Goal: Task Accomplishment & Management: Use online tool/utility

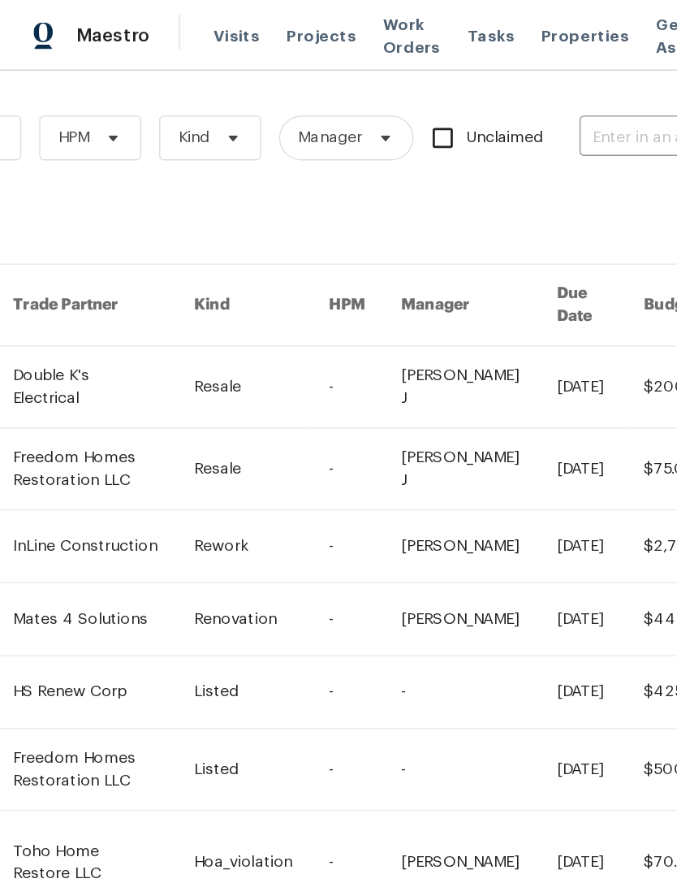
scroll to position [0, 267]
click at [455, 101] on input "text" at bounding box center [501, 100] width 162 height 25
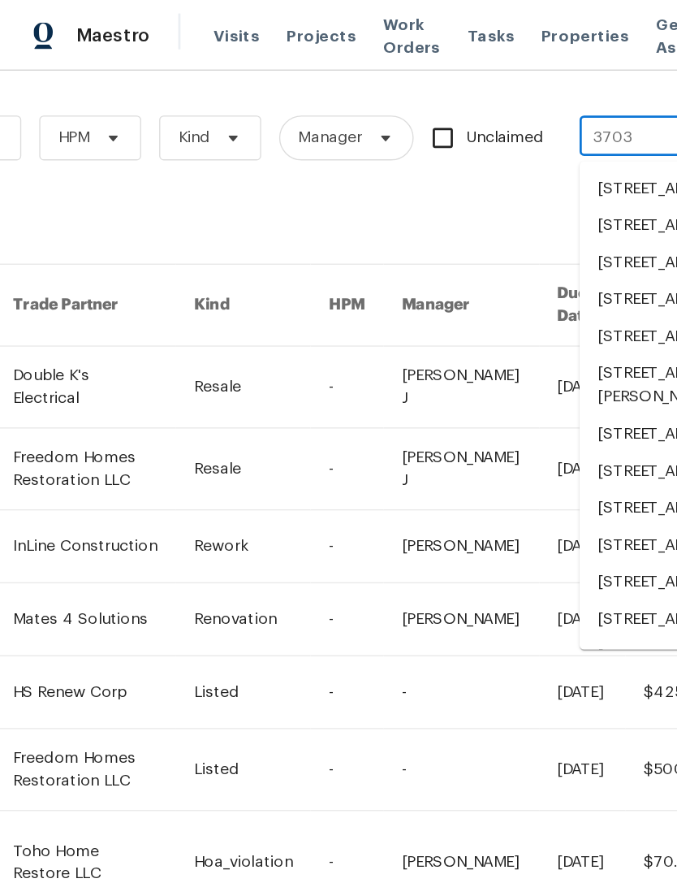
type input "3703 n"
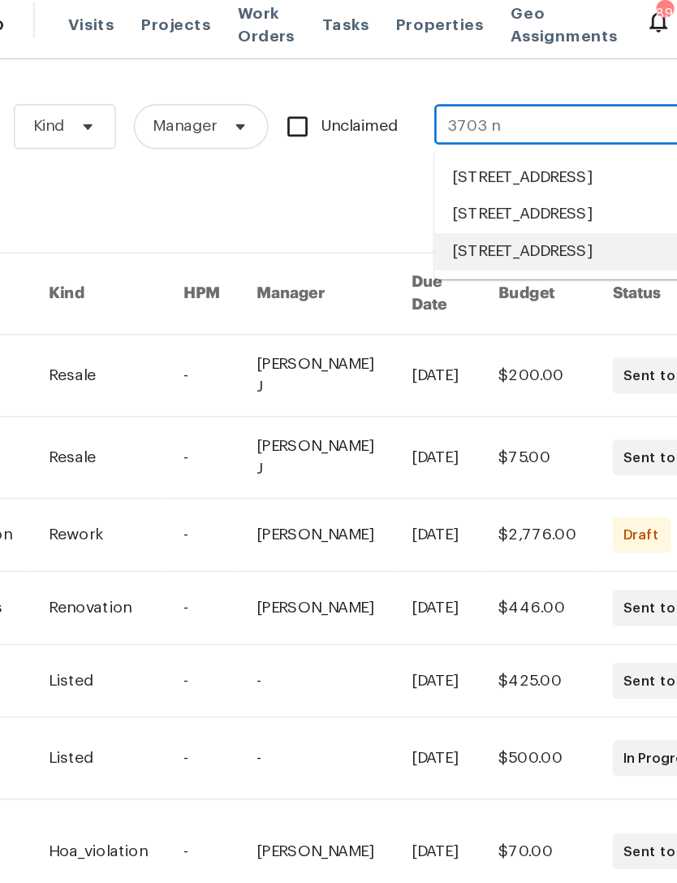
click at [421, 204] on li "[STREET_ADDRESS]" at bounding box center [524, 190] width 208 height 27
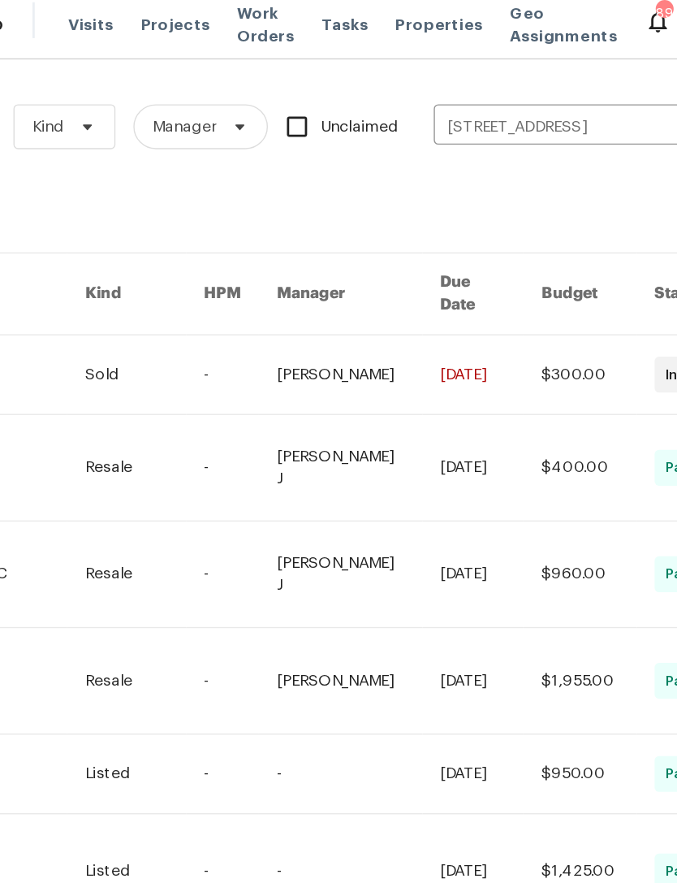
click at [306, 259] on link at bounding box center [365, 279] width 119 height 57
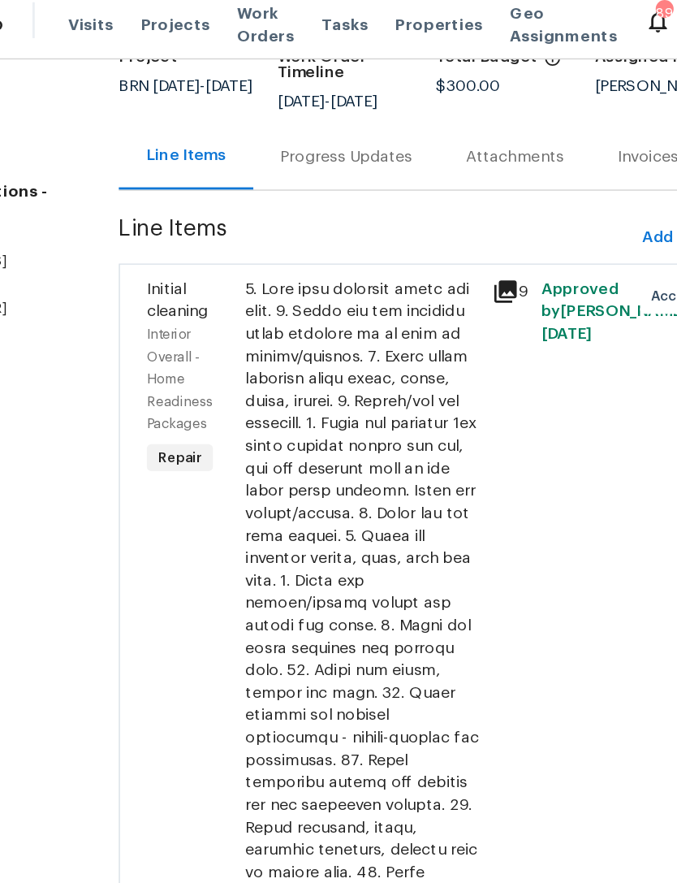
scroll to position [199, 0]
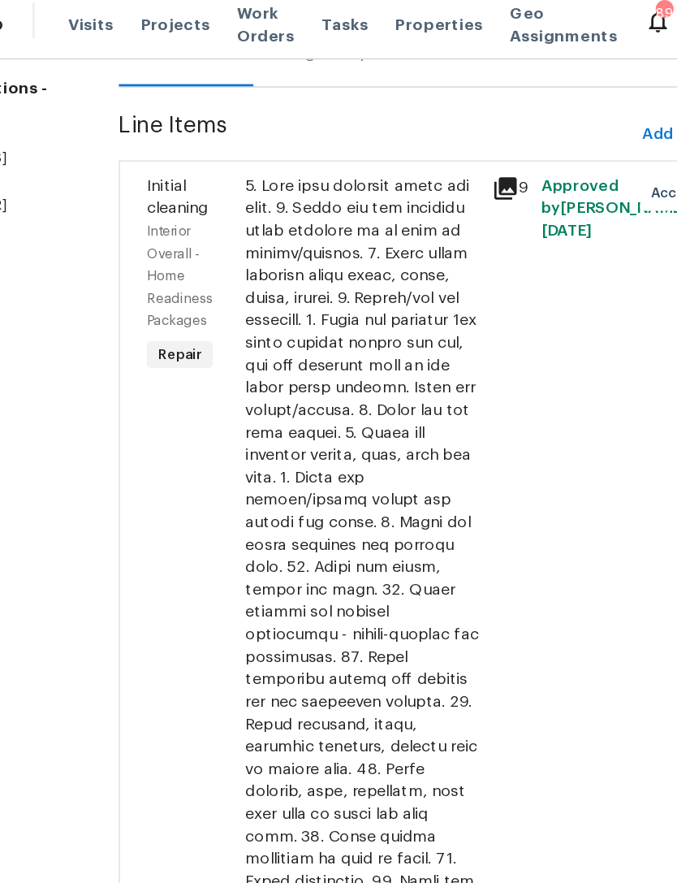
click at [295, 374] on div at bounding box center [367, 525] width 169 height 780
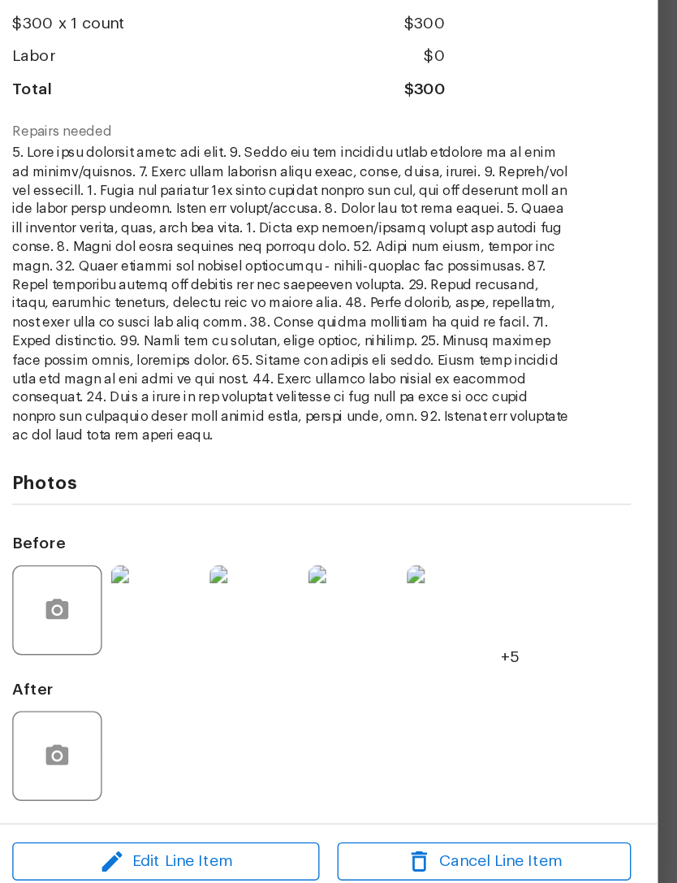
scroll to position [52, 0]
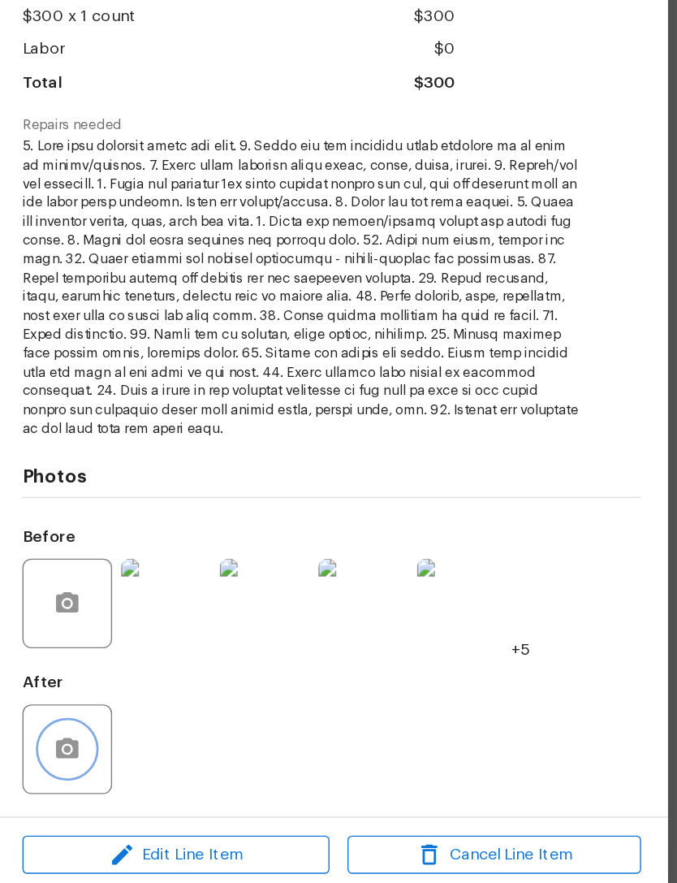
click at [127, 728] on button "button" at bounding box center [146, 747] width 39 height 39
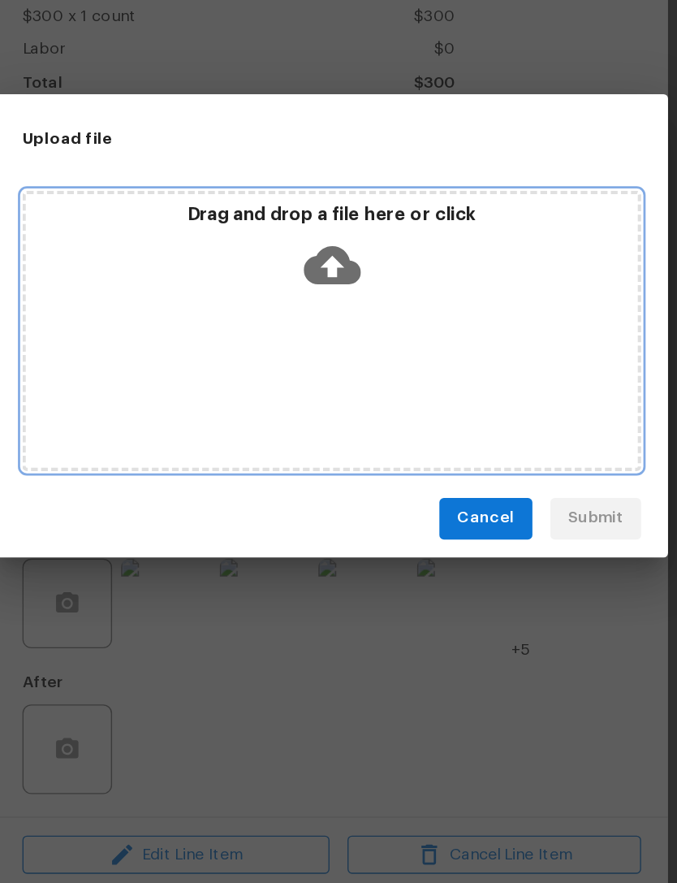
click at [318, 377] on icon at bounding box center [338, 397] width 41 height 41
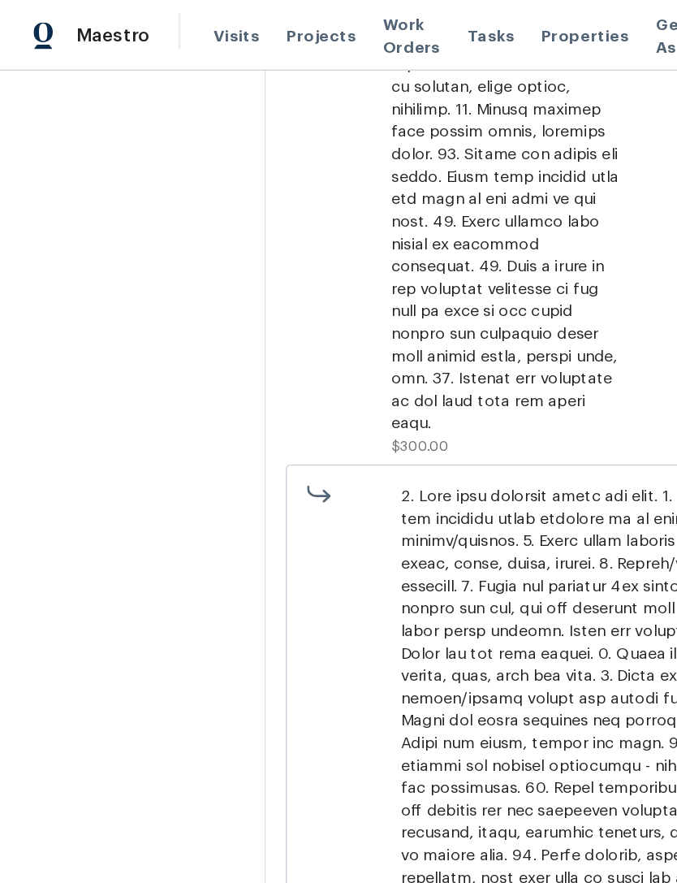
scroll to position [797, 0]
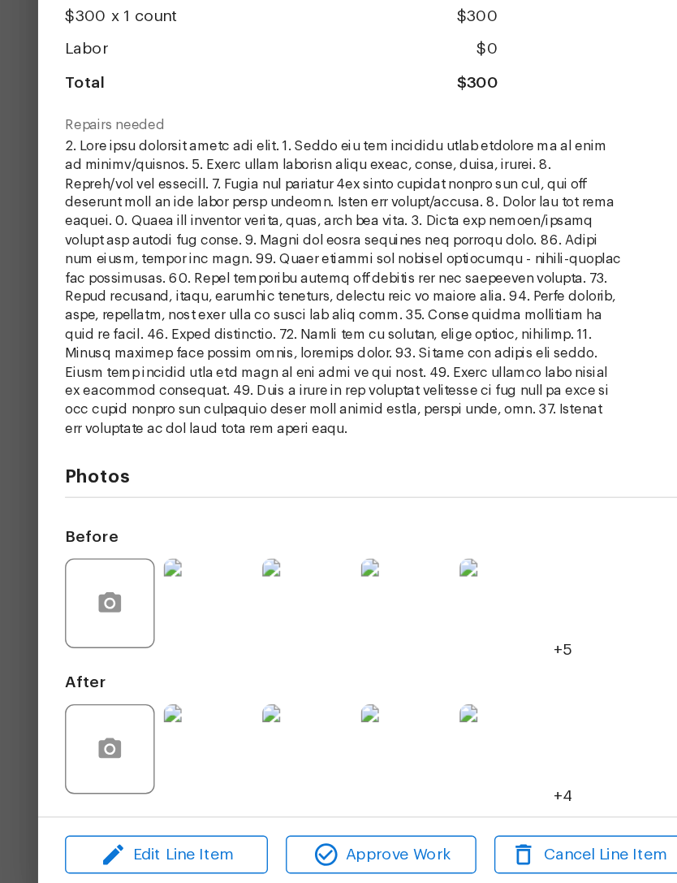
scroll to position [52, 0]
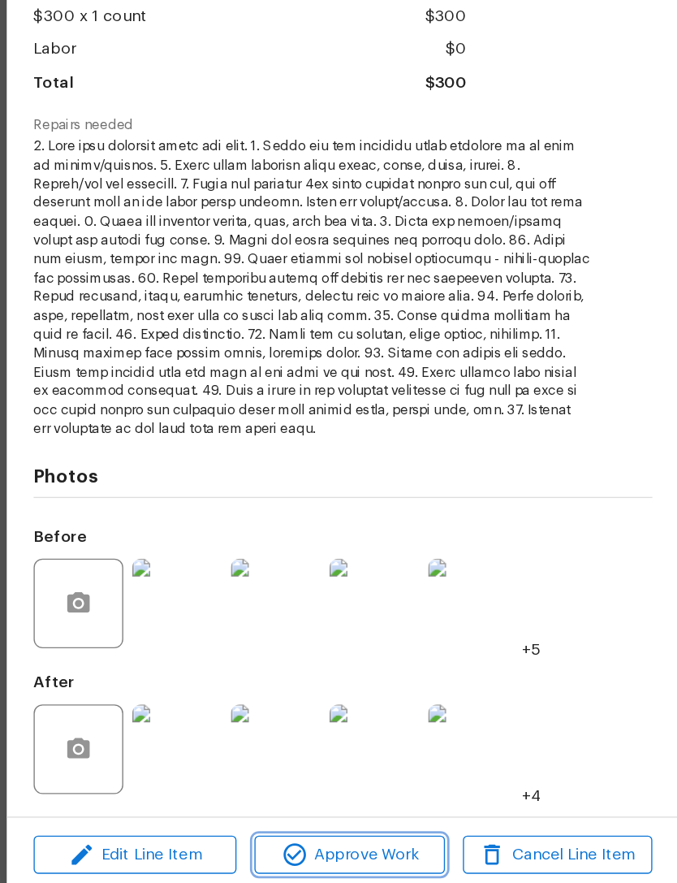
click at [279, 814] on span "Approve Work" at bounding box center [342, 824] width 127 height 20
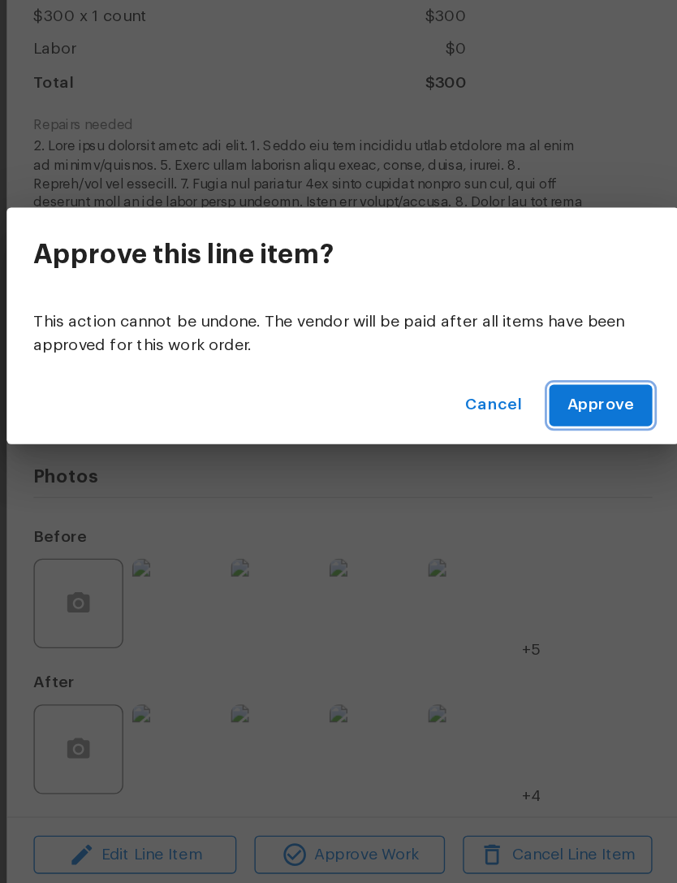
click at [501, 489] on span "Approve" at bounding box center [525, 499] width 49 height 20
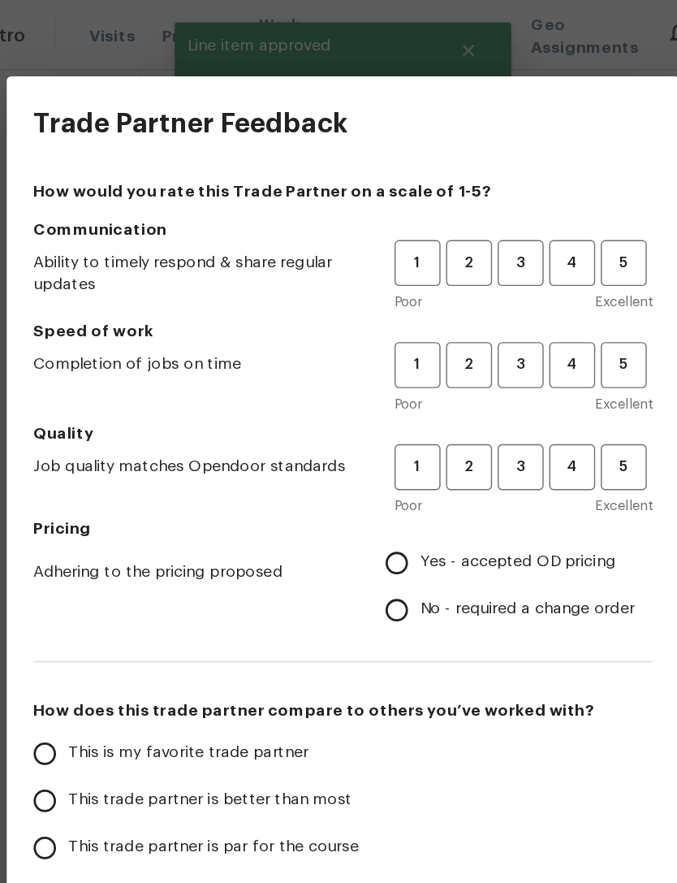
scroll to position [0, 0]
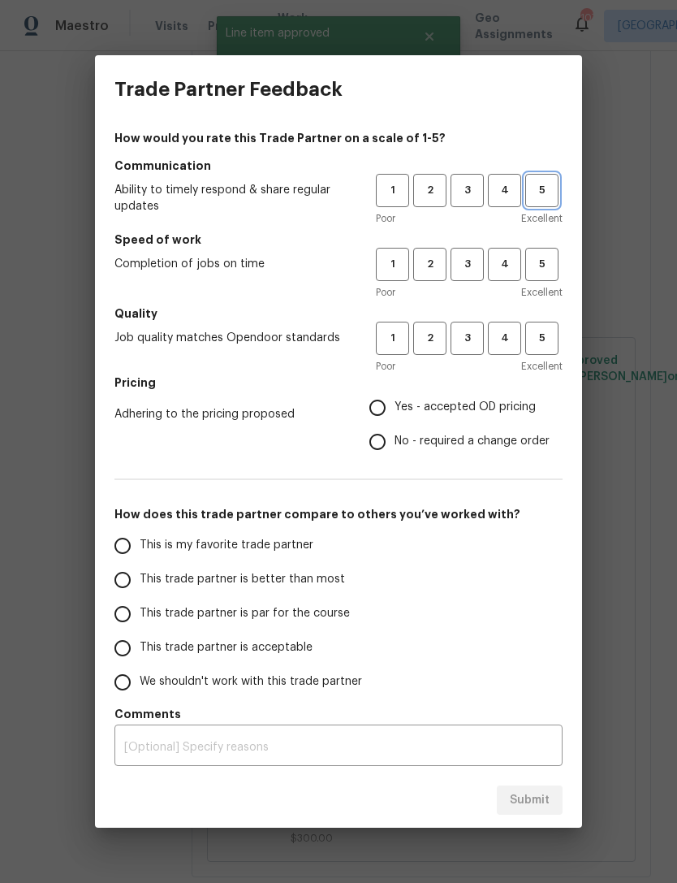
click at [549, 174] on button "5" at bounding box center [541, 190] width 33 height 33
click at [529, 262] on span "5" at bounding box center [542, 264] width 30 height 19
click at [542, 337] on span "5" at bounding box center [542, 338] width 30 height 19
click at [377, 395] on input "Yes - accepted OD pricing" at bounding box center [378, 408] width 34 height 34
radio input "true"
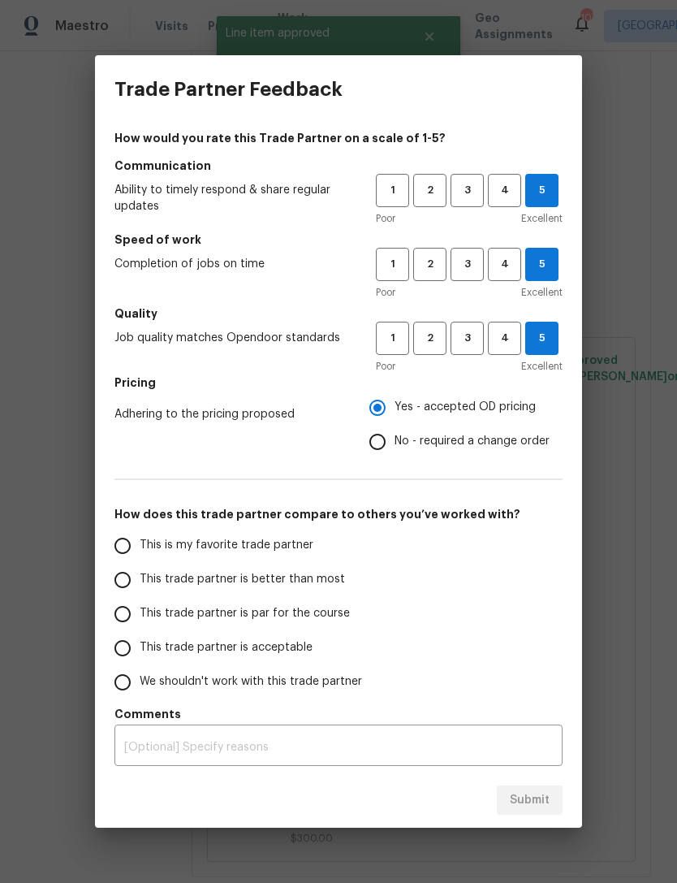
click at [114, 535] on input "This is my favorite trade partner" at bounding box center [123, 546] width 34 height 34
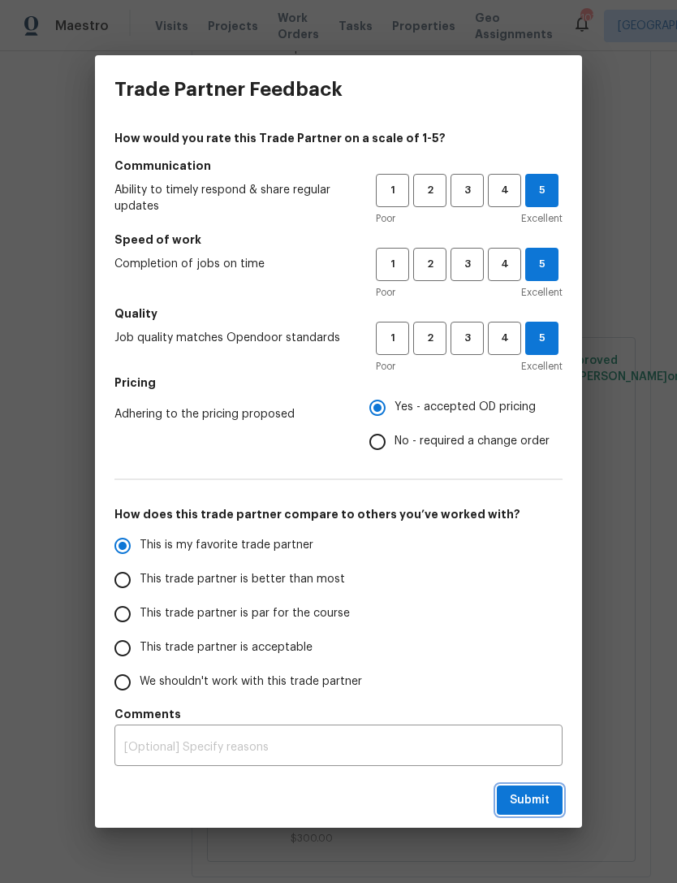
click at [521, 811] on button "Submit" at bounding box center [530, 800] width 66 height 30
radio input "true"
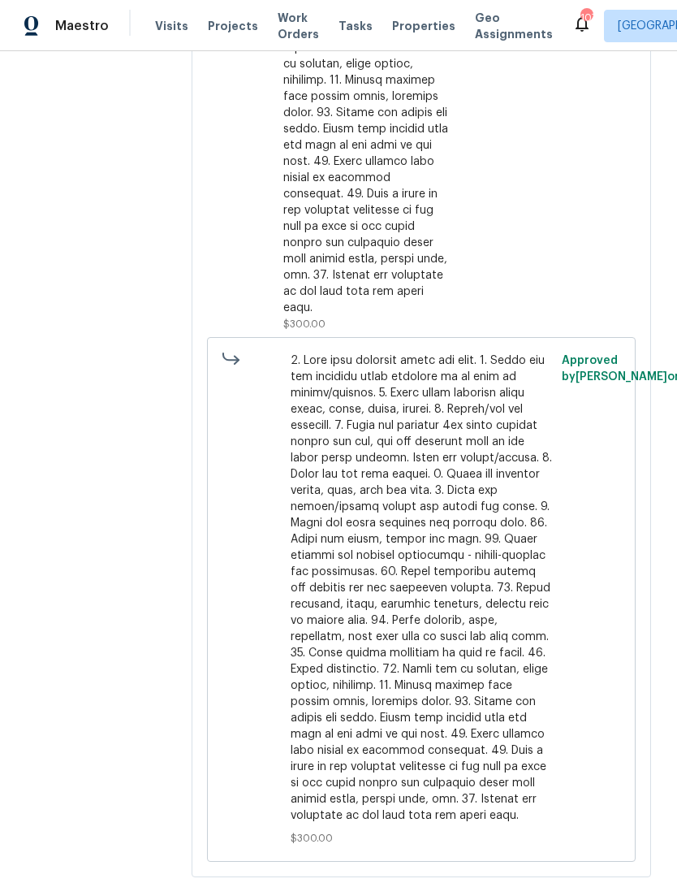
radio input "false"
